Goal: Task Accomplishment & Management: Manage account settings

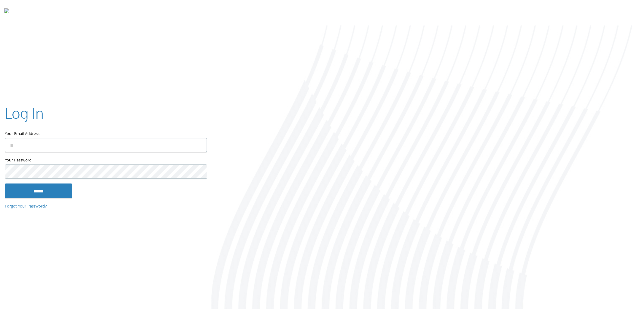
type input "**********"
click at [46, 190] on input "******" at bounding box center [38, 191] width 67 height 14
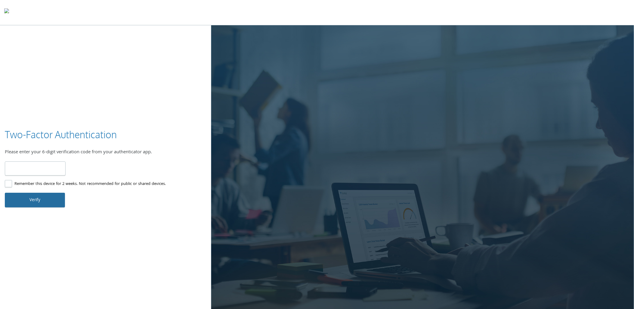
type input "******"
click at [28, 196] on button "Verify" at bounding box center [35, 200] width 60 height 14
